Goal: Task Accomplishment & Management: Use online tool/utility

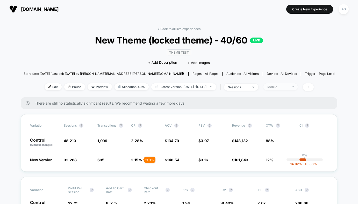
click at [279, 88] on div "Mobile" at bounding box center [277, 87] width 21 height 4
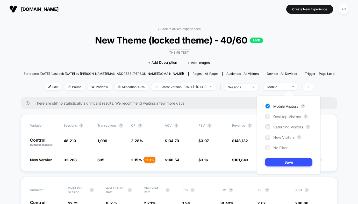
click at [272, 147] on div "No Filter" at bounding box center [276, 147] width 23 height 5
click at [275, 162] on button "Save" at bounding box center [288, 162] width 47 height 9
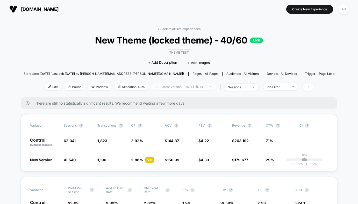
click at [200, 89] on span "Latest Version: [DATE] - [DATE]" at bounding box center [183, 86] width 65 height 7
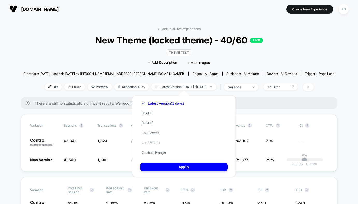
click at [147, 110] on div "Latest Version (1 days) [DATE] [DATE] Last Week Last Month Custom Range" at bounding box center [162, 127] width 45 height 59
click at [147, 114] on button "[DATE]" at bounding box center [147, 113] width 15 height 5
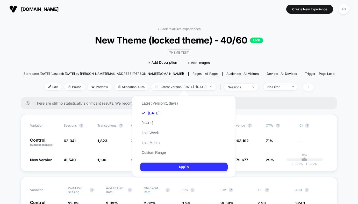
click at [159, 165] on button "Apply" at bounding box center [184, 167] width 88 height 9
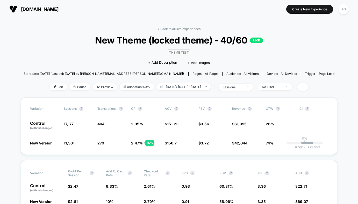
click at [271, 92] on div "< Back to all live experiences New Theme (locked theme) - 40/60 LIVE Theme Test…" at bounding box center [179, 62] width 311 height 70
click at [283, 86] on div "No Filter" at bounding box center [272, 87] width 21 height 4
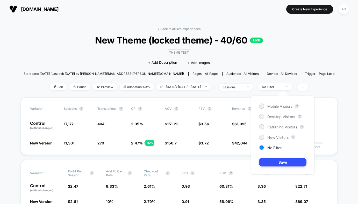
click at [267, 109] on div "Mobile Visitors ? Desktop Visitors ? Returning Visitors ? New Visitors ? No Fil…" at bounding box center [282, 135] width 63 height 79
click at [263, 105] on div at bounding box center [262, 106] width 4 height 4
click at [273, 163] on button "Save" at bounding box center [282, 162] width 47 height 9
